Goal: Communication & Community: Answer question/provide support

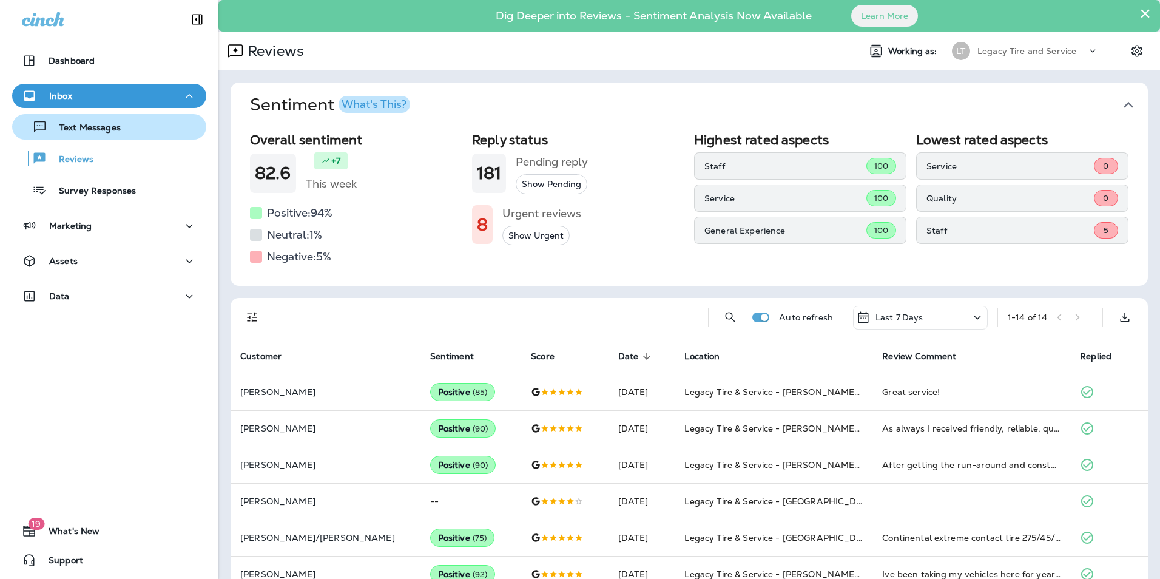
click at [102, 127] on p "Text Messages" at bounding box center [83, 129] width 73 height 12
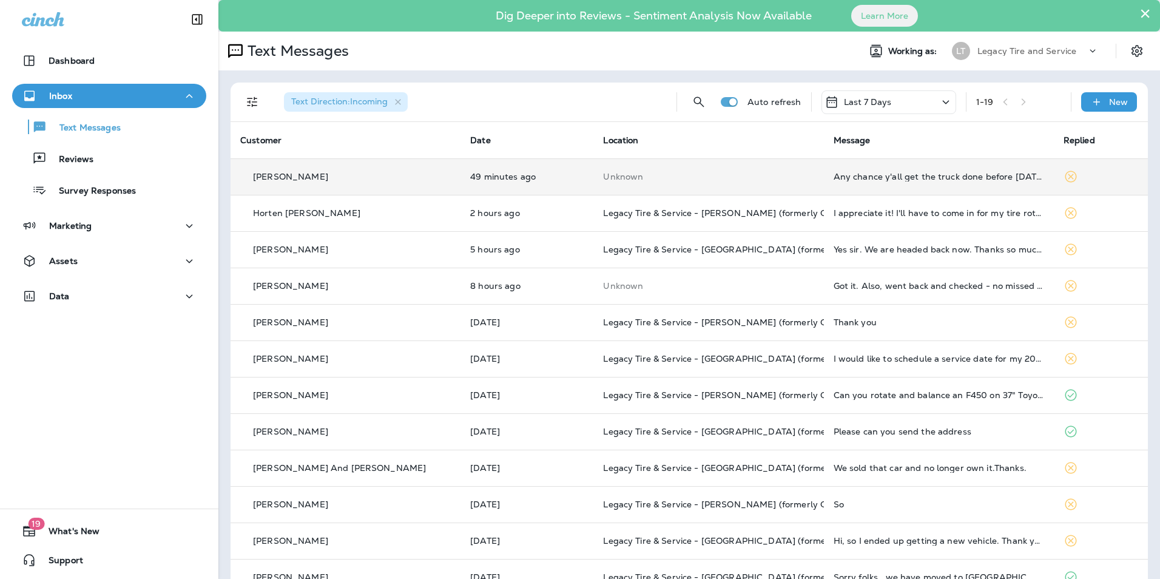
click at [337, 173] on div "[PERSON_NAME]" at bounding box center [345, 176] width 210 height 13
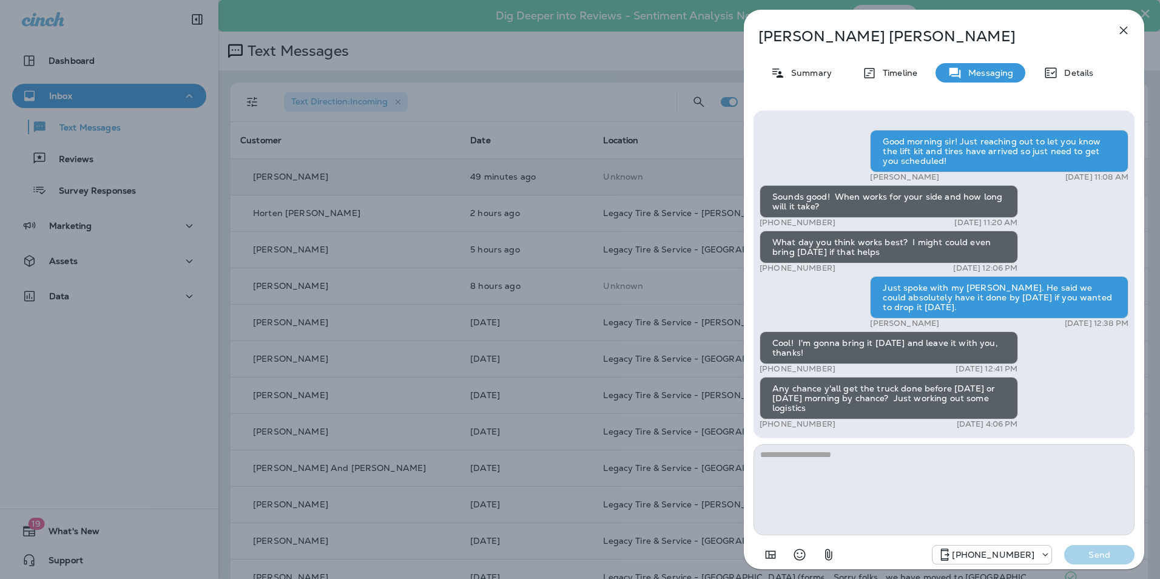
click at [818, 461] on textarea at bounding box center [943, 489] width 381 height 91
type textarea "*"
type textarea "**"
click at [1127, 30] on icon "button" at bounding box center [1123, 30] width 15 height 15
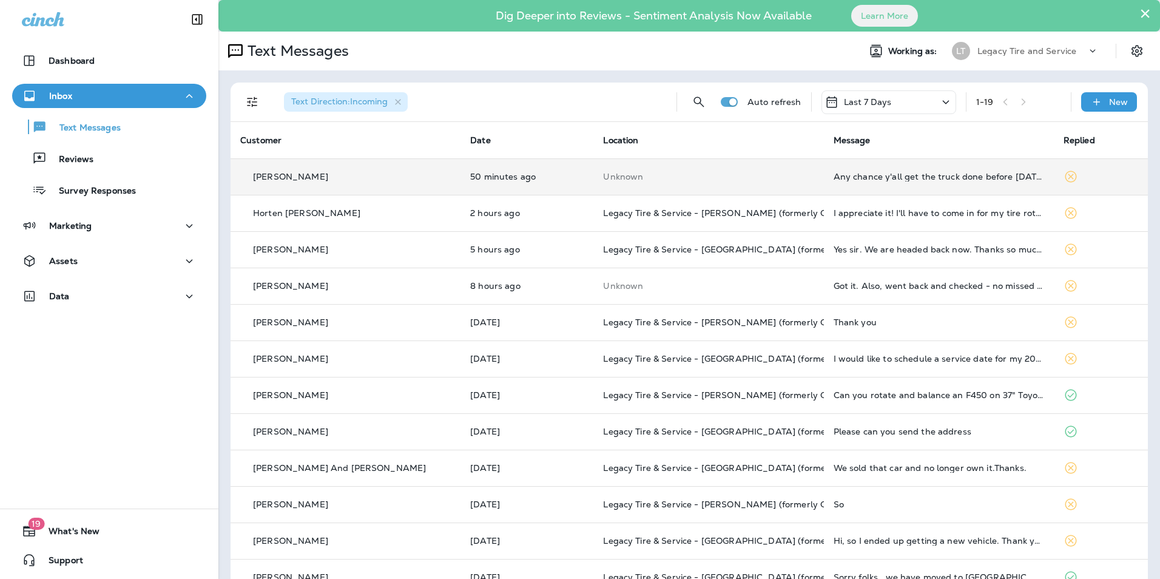
click at [491, 182] on td "50 minutes ago" at bounding box center [526, 176] width 133 height 36
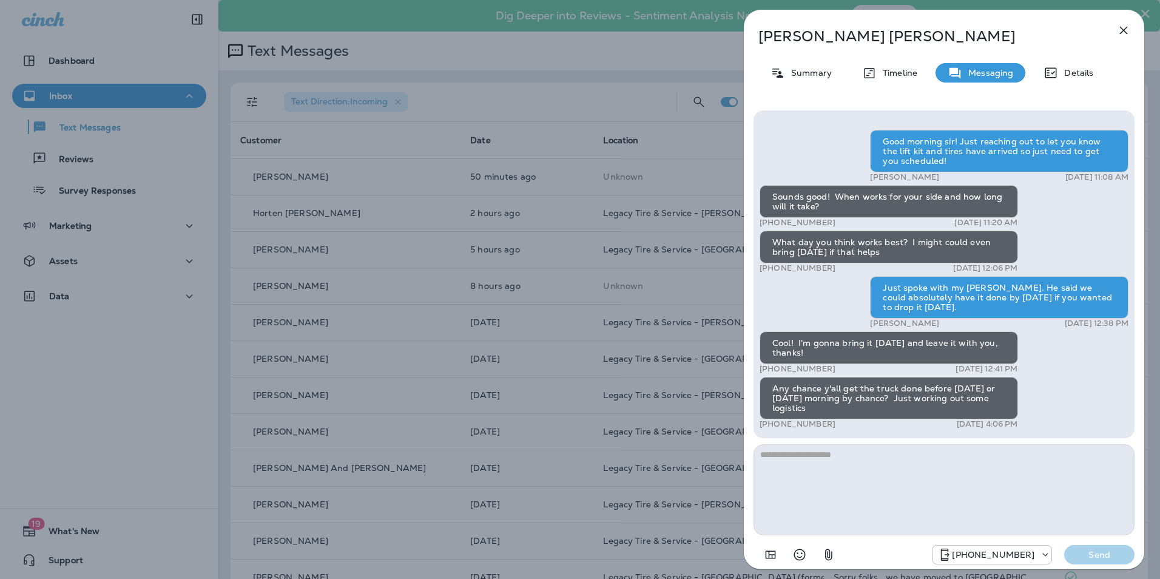
click at [821, 482] on textarea at bounding box center [943, 489] width 381 height 91
type textarea "**********"
click at [1082, 559] on p "Send" at bounding box center [1098, 554] width 51 height 11
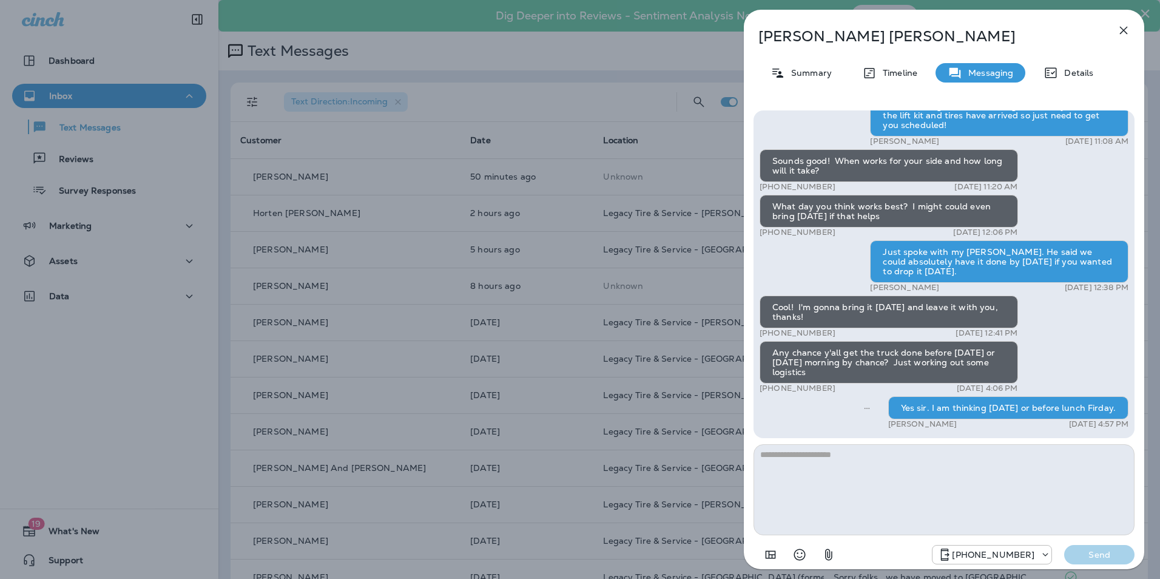
click at [1126, 35] on icon "button" at bounding box center [1123, 30] width 15 height 15
